Goal: Book appointment/travel/reservation

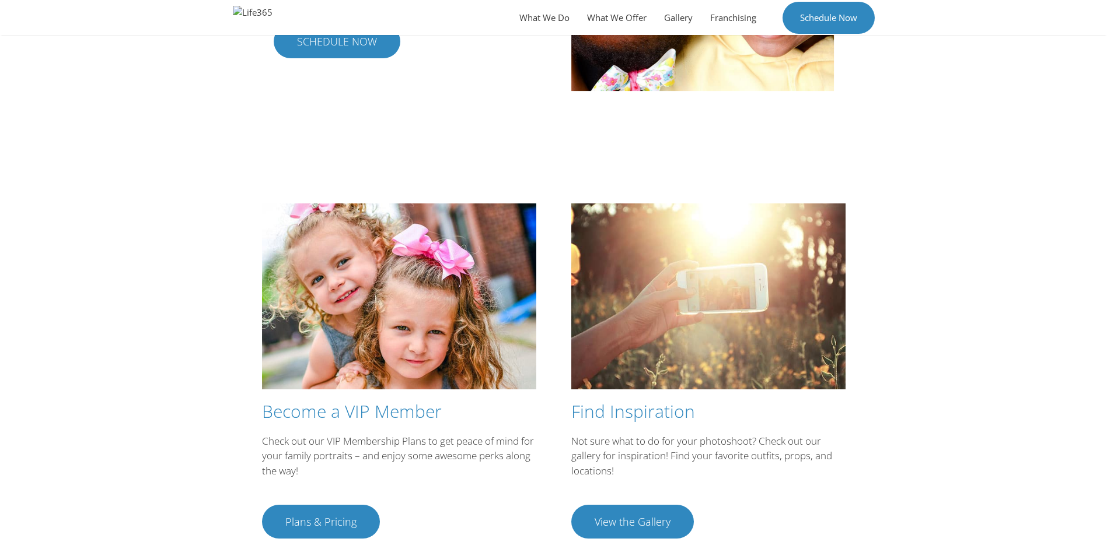
scroll to position [1950, 0]
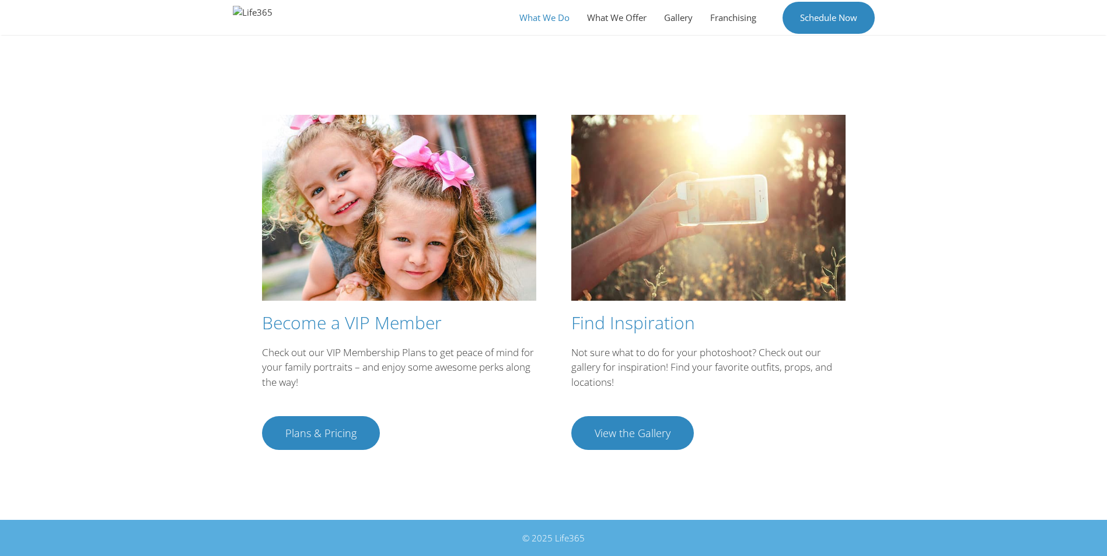
click at [542, 24] on link "What We Do" at bounding box center [544, 17] width 68 height 35
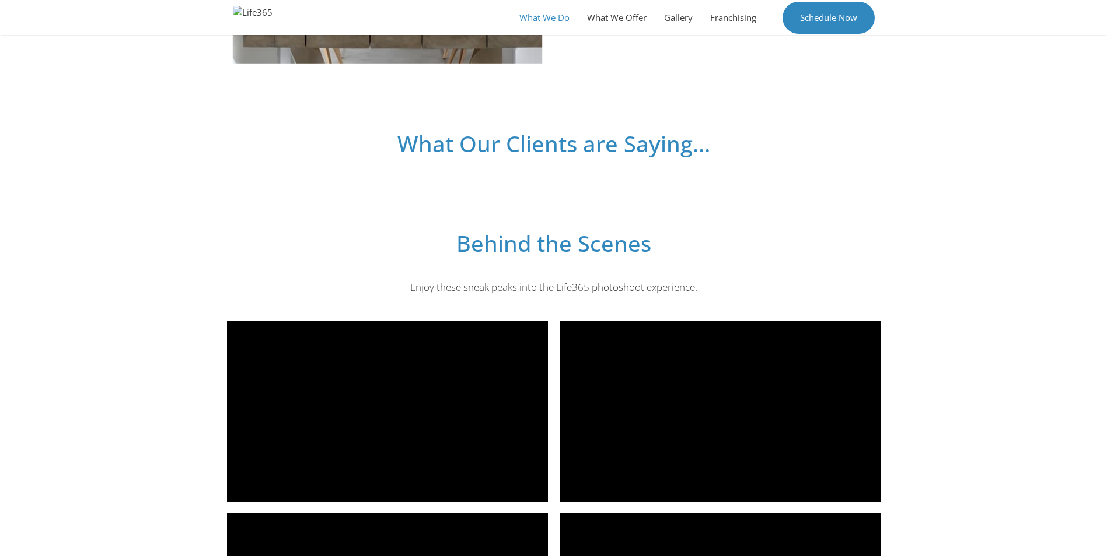
scroll to position [1342, 0]
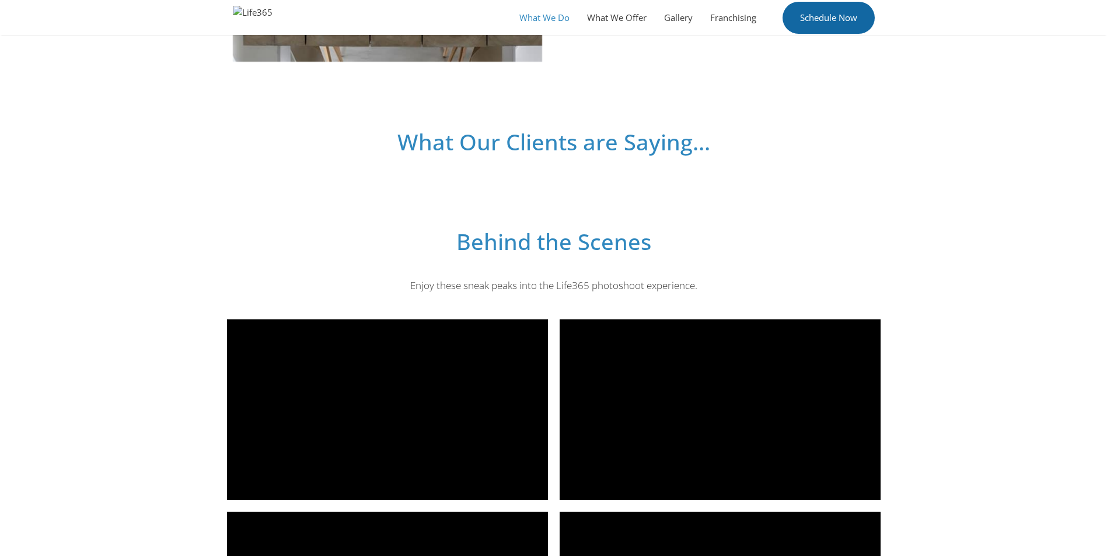
click at [805, 24] on link "Schedule Now" at bounding box center [828, 18] width 92 height 32
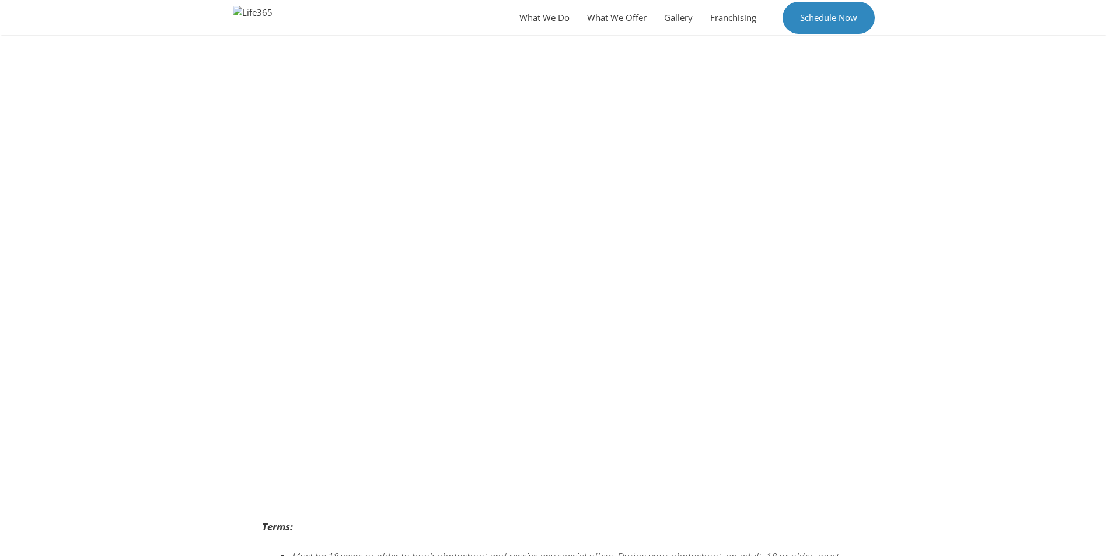
scroll to position [421, 0]
